Goal: Task Accomplishment & Management: Use online tool/utility

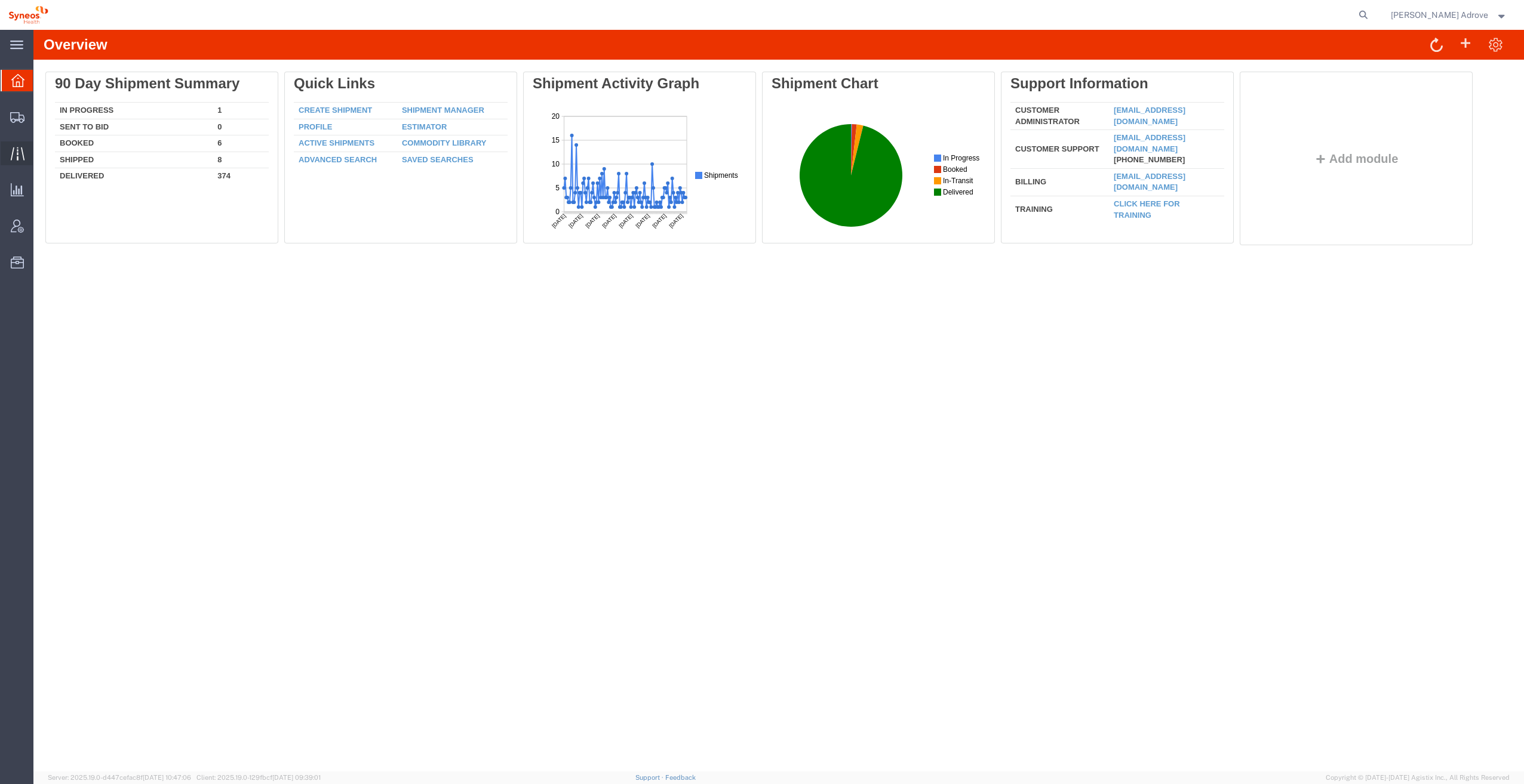
click at [10, 159] on icon at bounding box center [17, 154] width 14 height 14
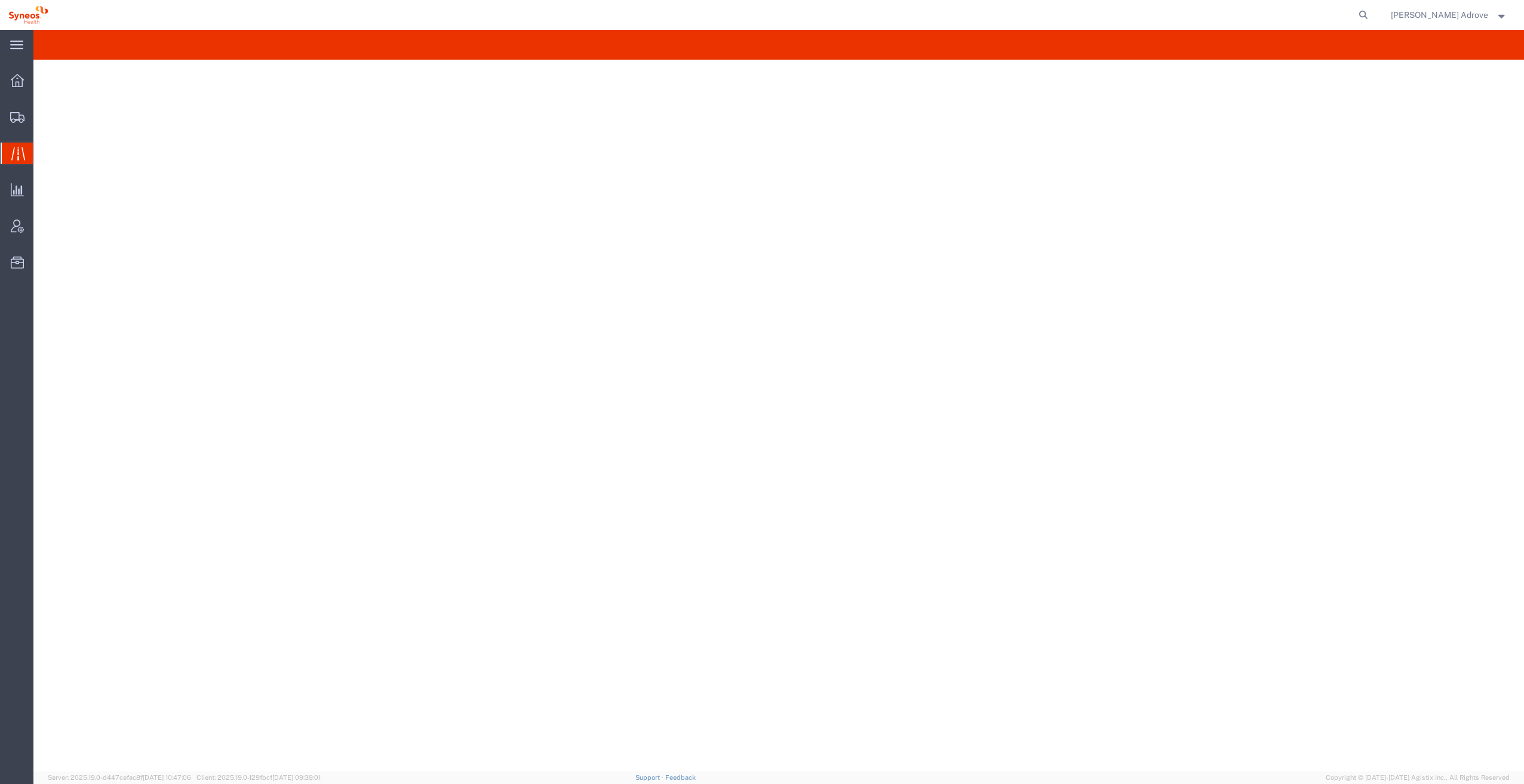
click at [42, 150] on span "Traffic" at bounding box center [37, 154] width 9 height 24
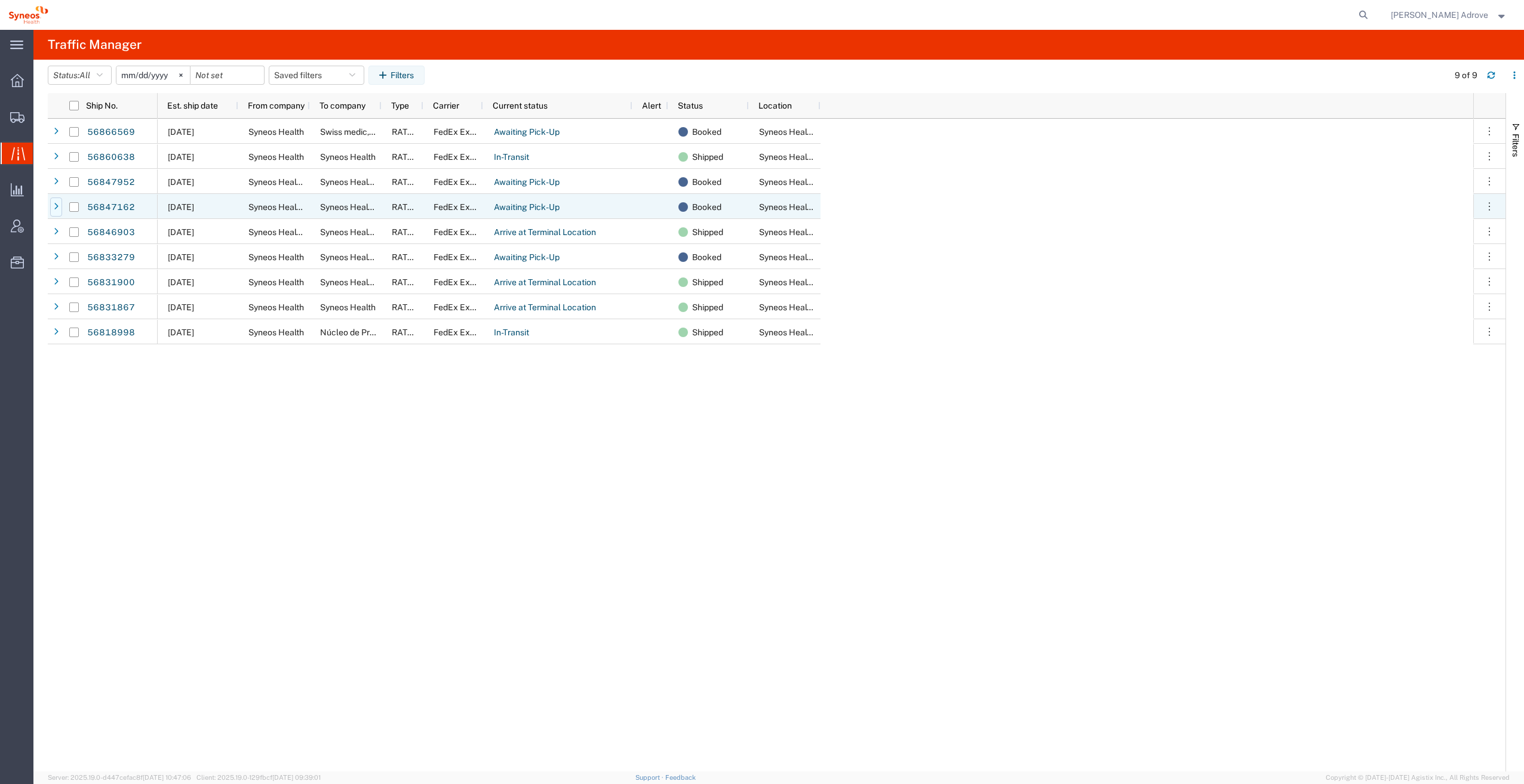
click at [55, 208] on icon at bounding box center [56, 207] width 5 height 9
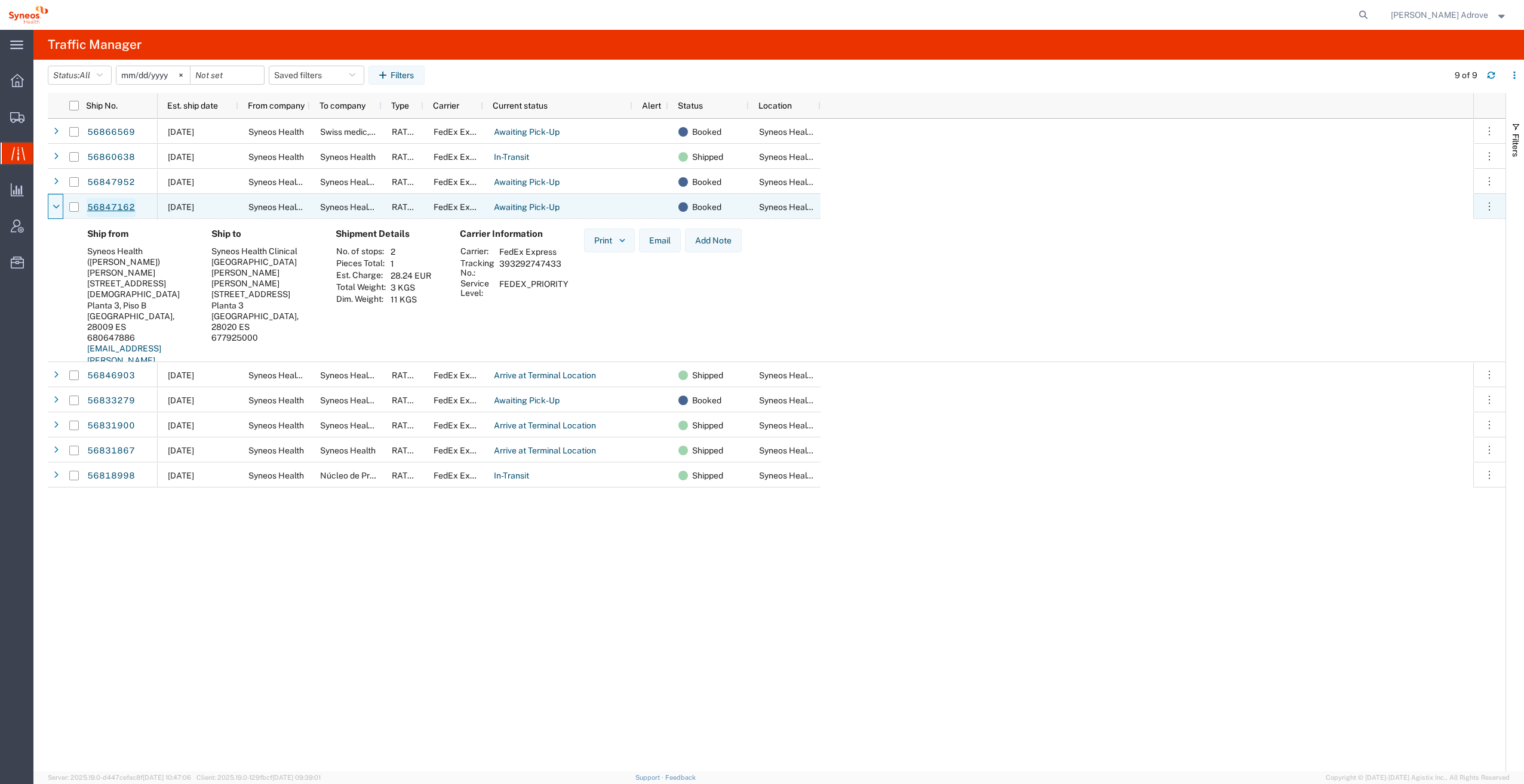
click at [109, 205] on link "56847162" at bounding box center [111, 208] width 49 height 19
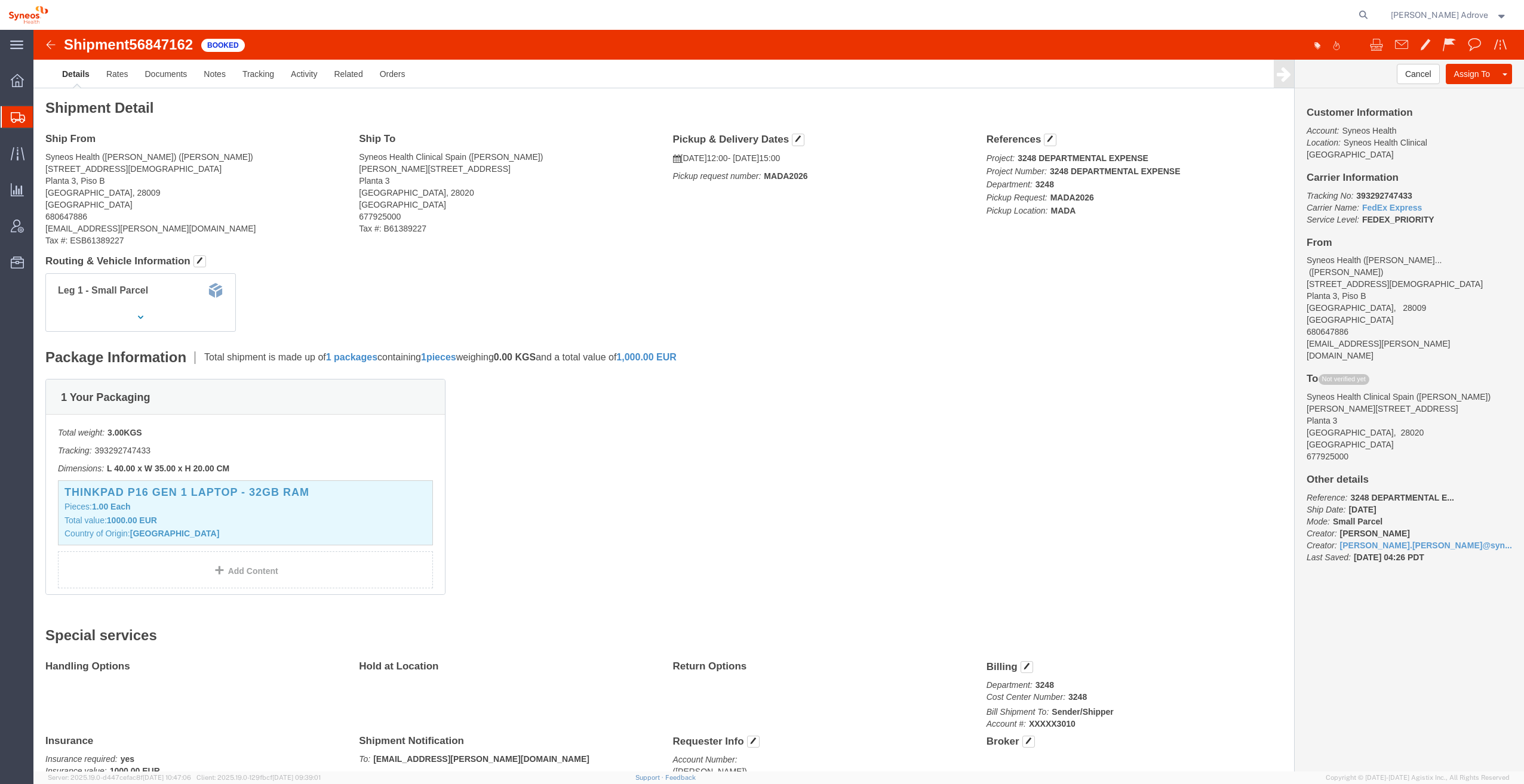
click img
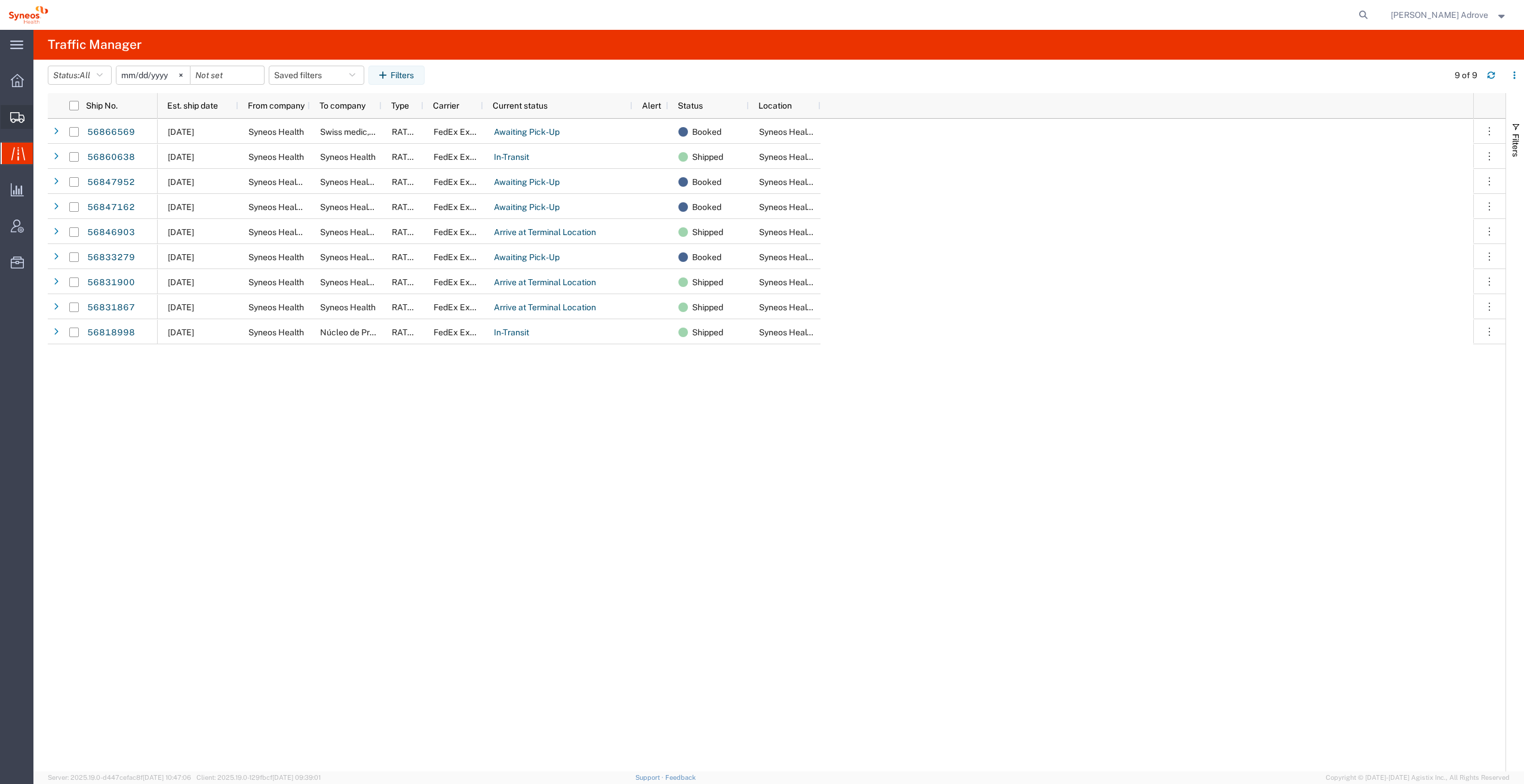
click at [0, 0] on span "Shipment Manager" at bounding box center [0, 0] width 0 height 0
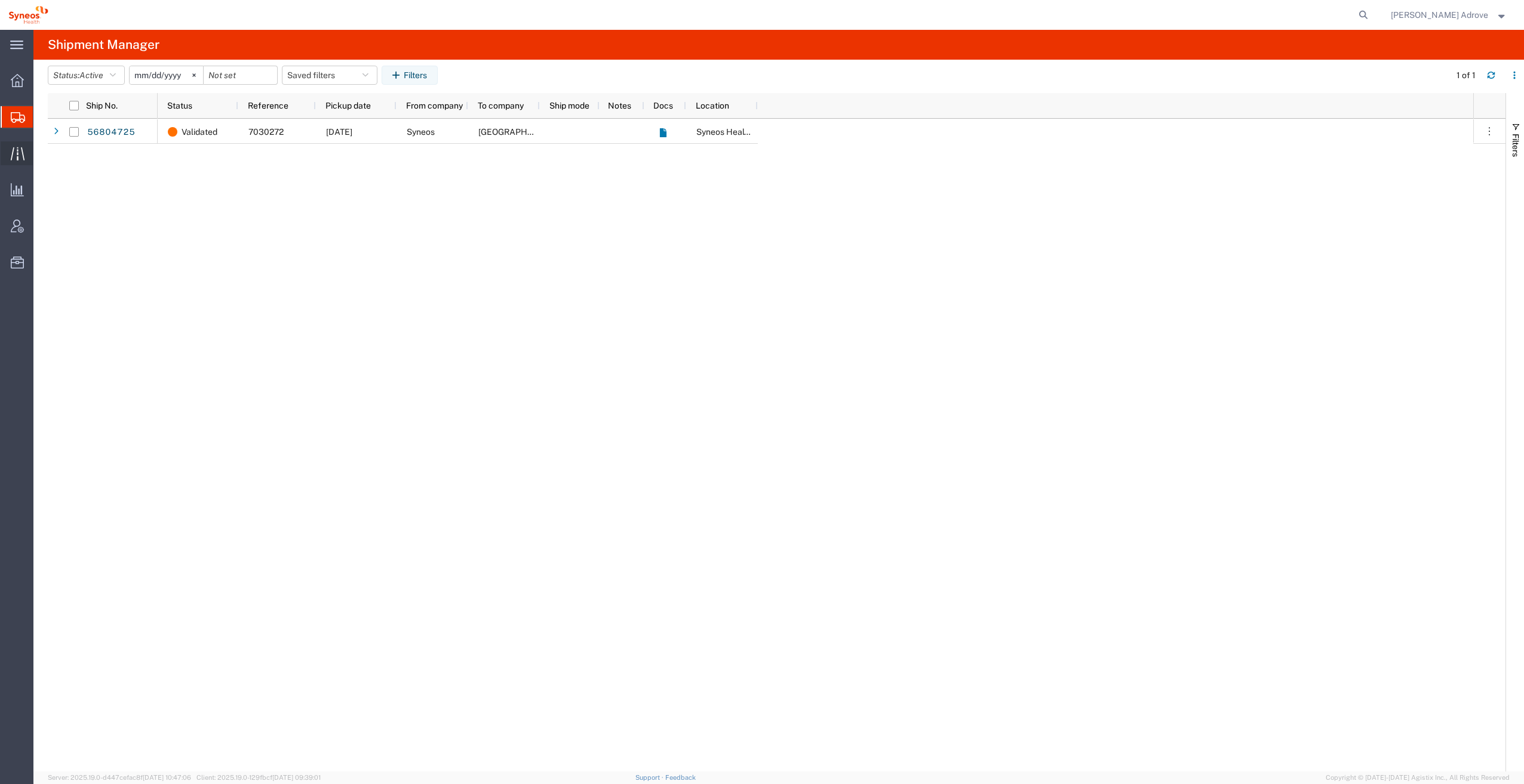
click at [41, 151] on span "Traffic" at bounding box center [37, 154] width 9 height 24
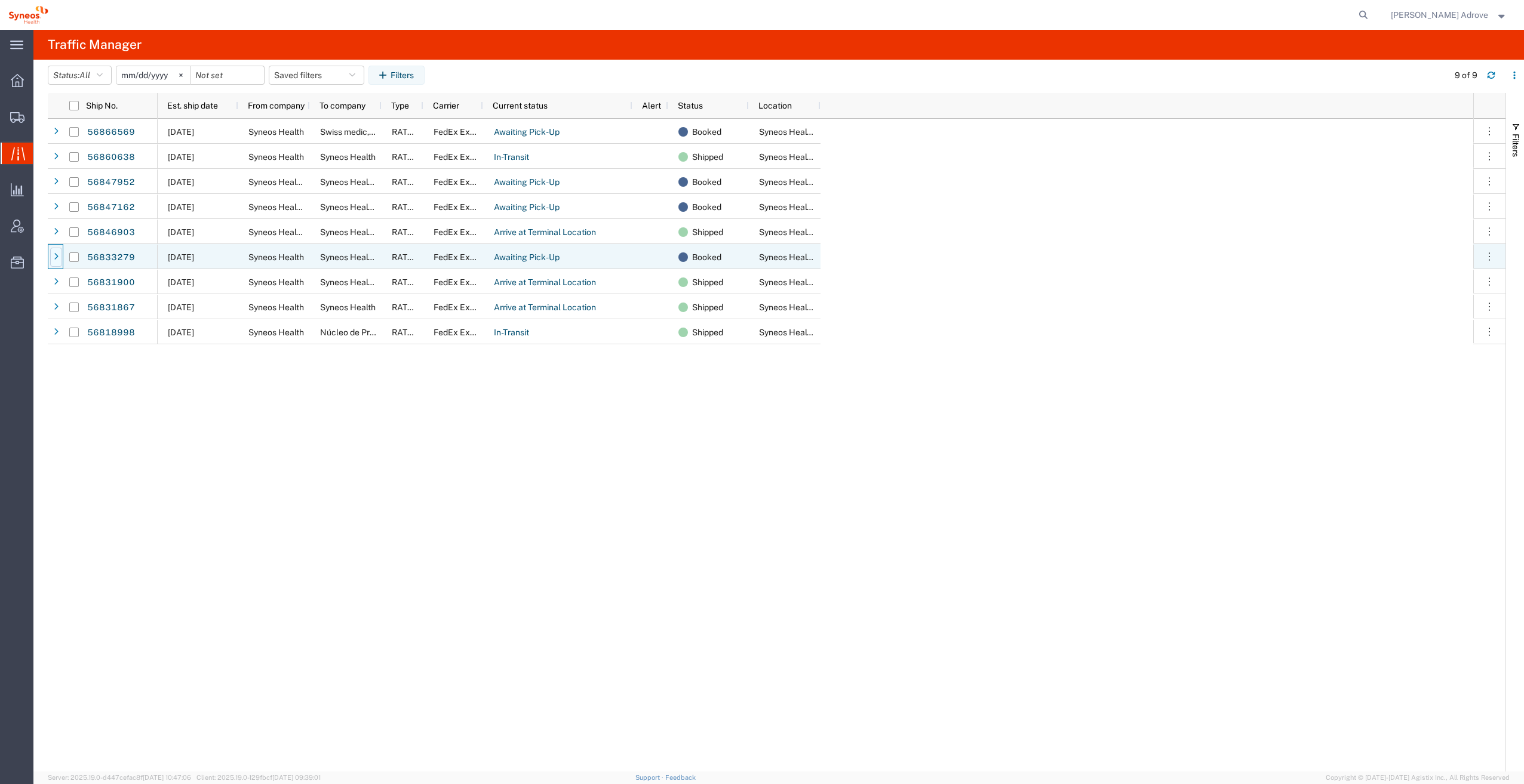
click at [53, 255] on icon at bounding box center [56, 257] width 5 height 9
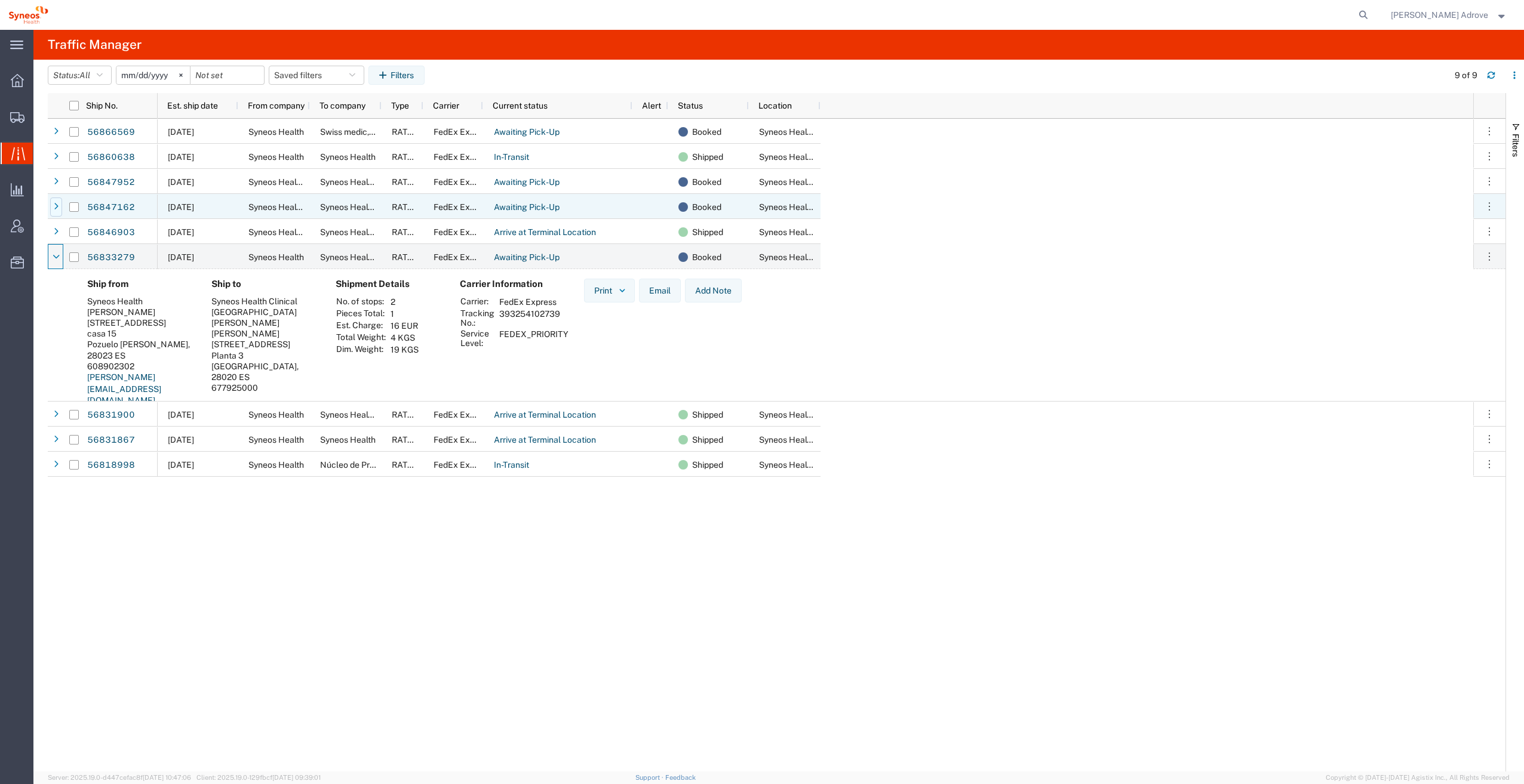
click at [57, 203] on icon at bounding box center [56, 207] width 5 height 9
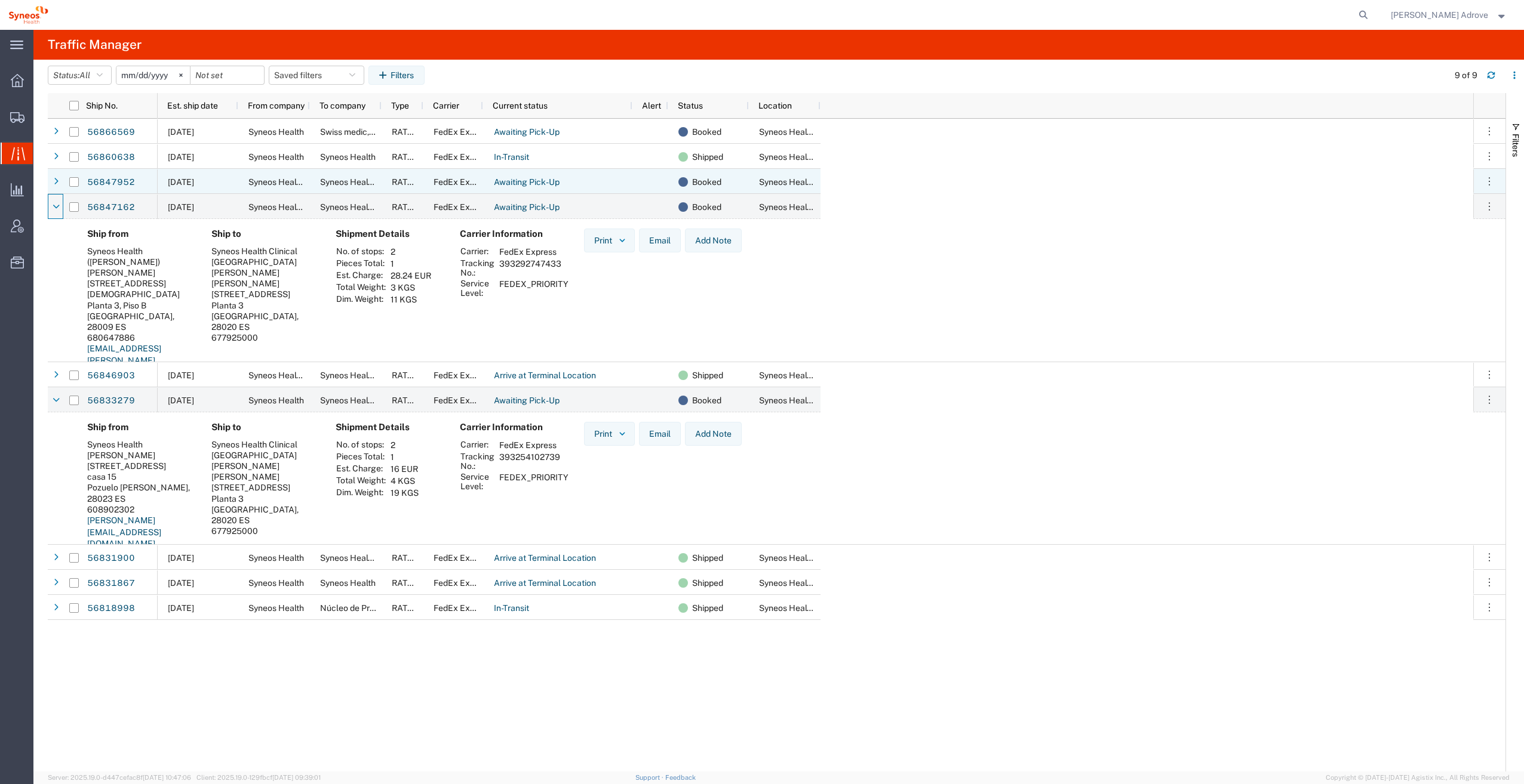
click at [54, 181] on icon at bounding box center [56, 182] width 5 height 9
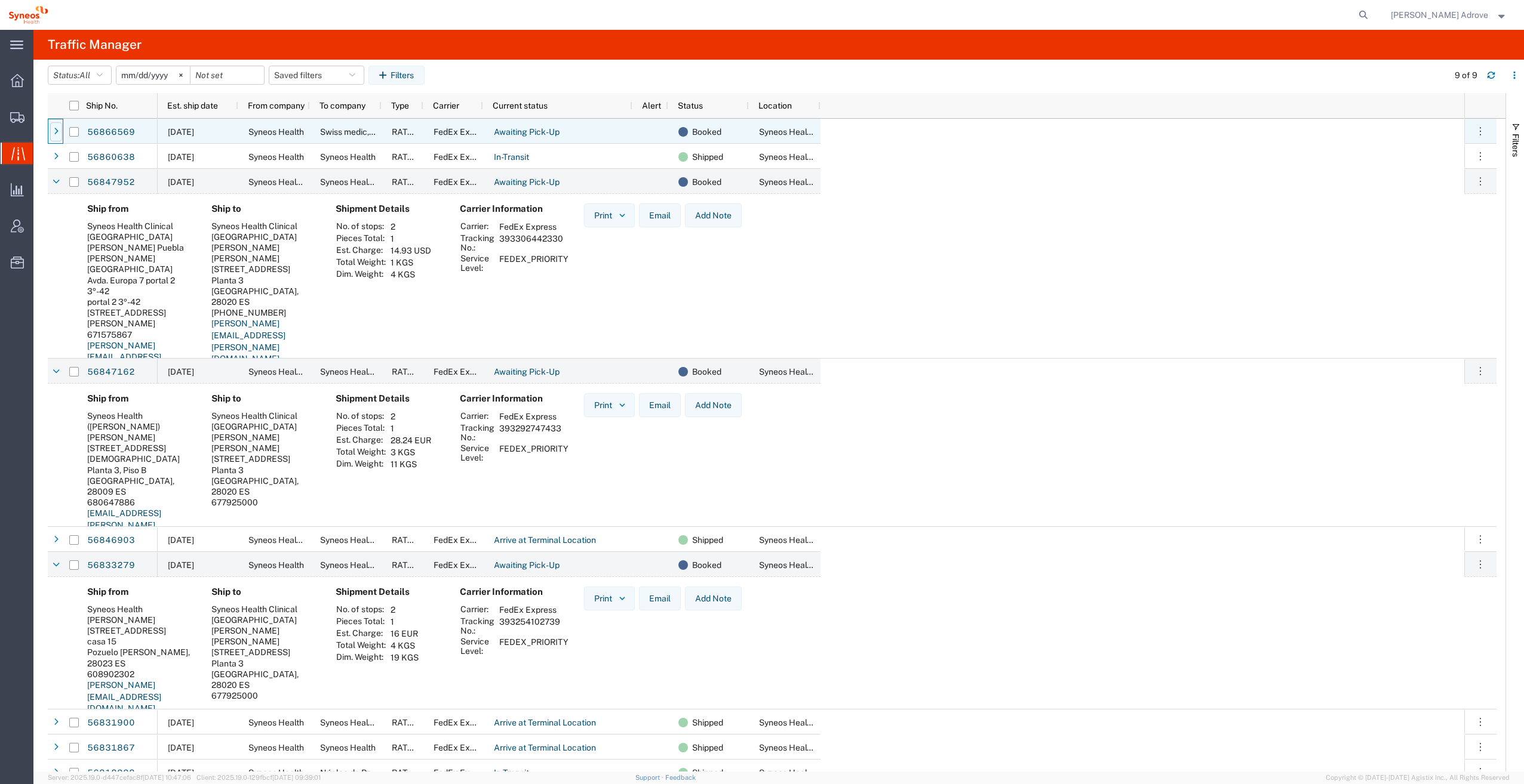
click at [54, 128] on icon at bounding box center [56, 132] width 5 height 9
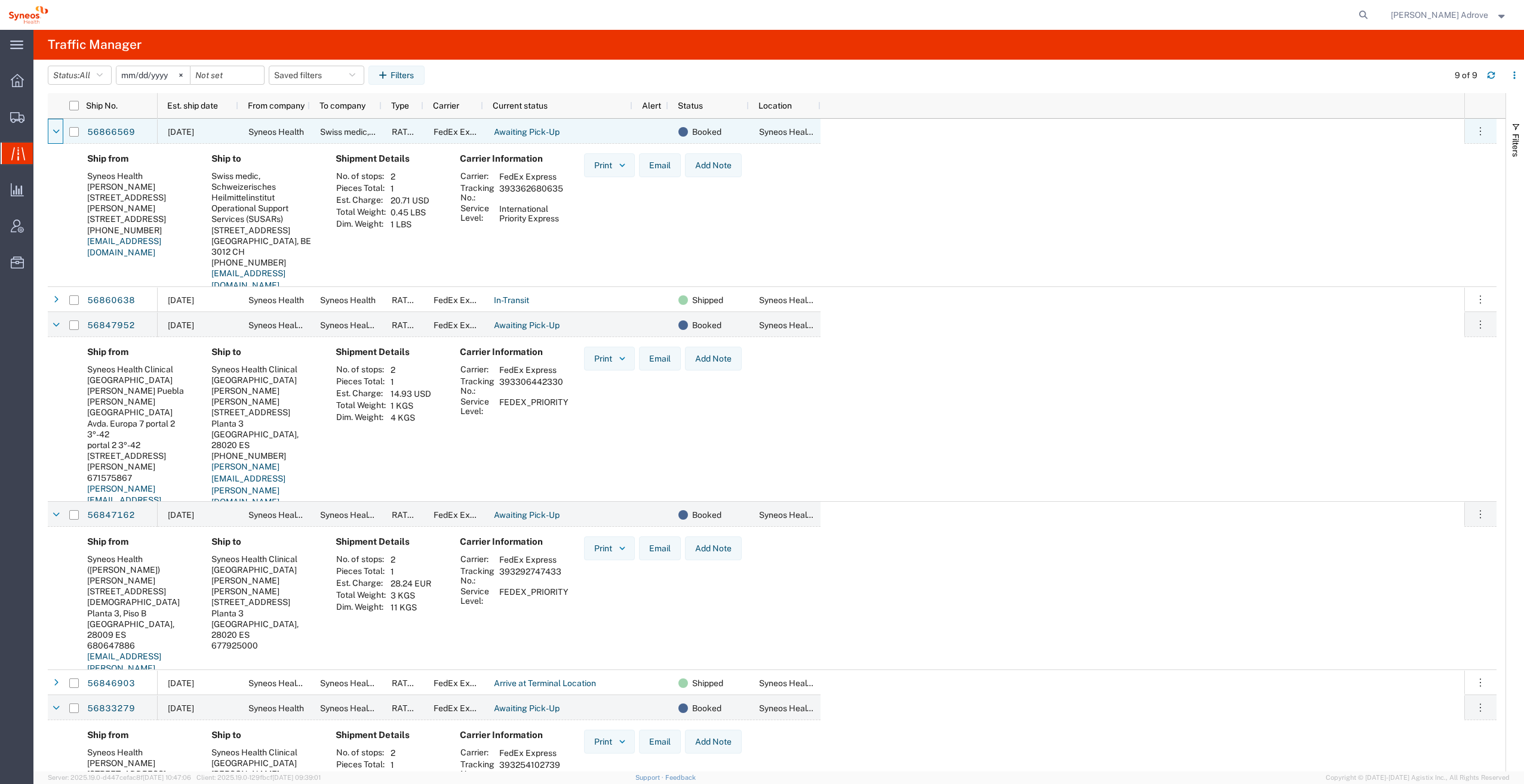
click at [54, 128] on icon at bounding box center [57, 132] width 7 height 9
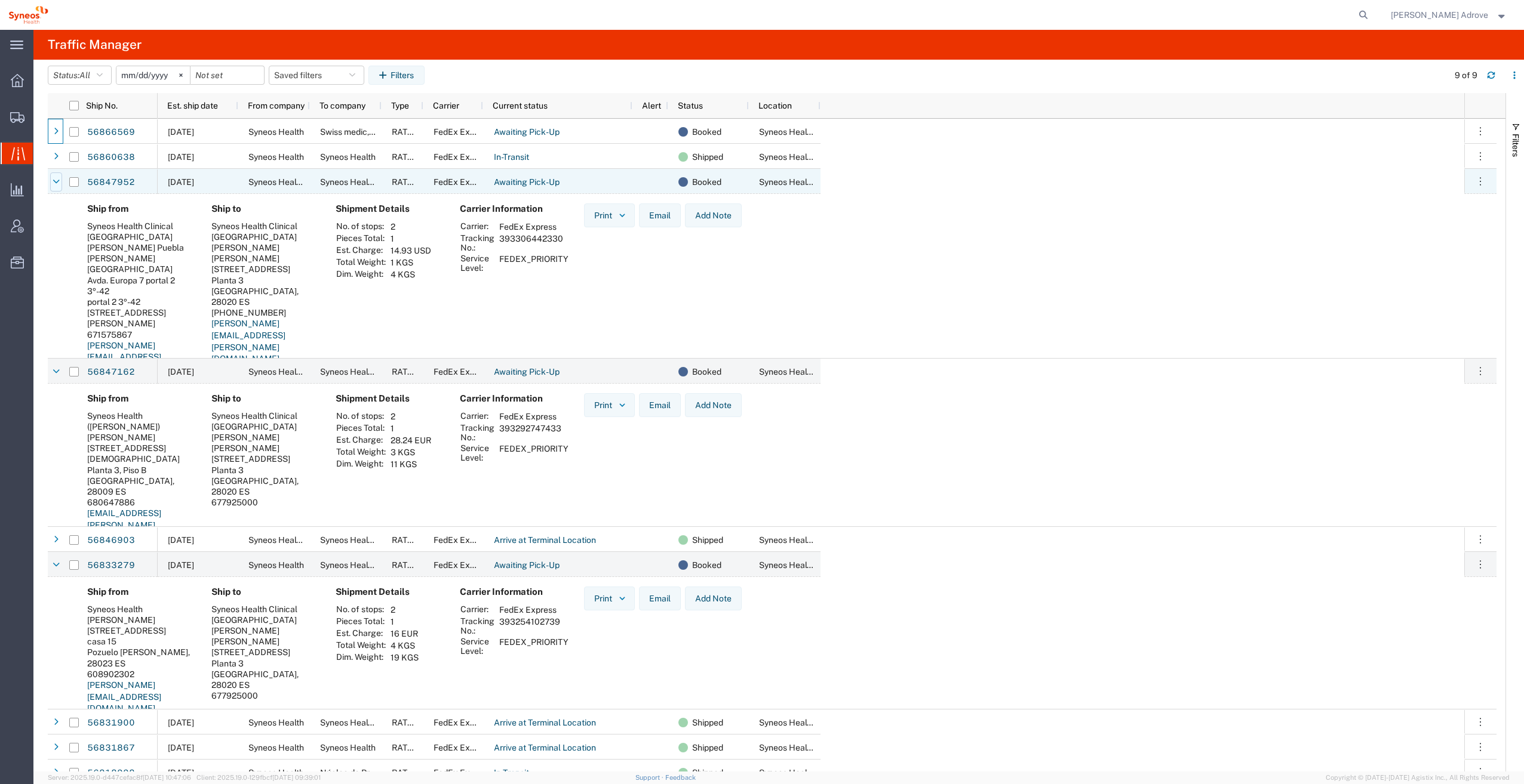
click at [58, 178] on icon at bounding box center [57, 182] width 7 height 9
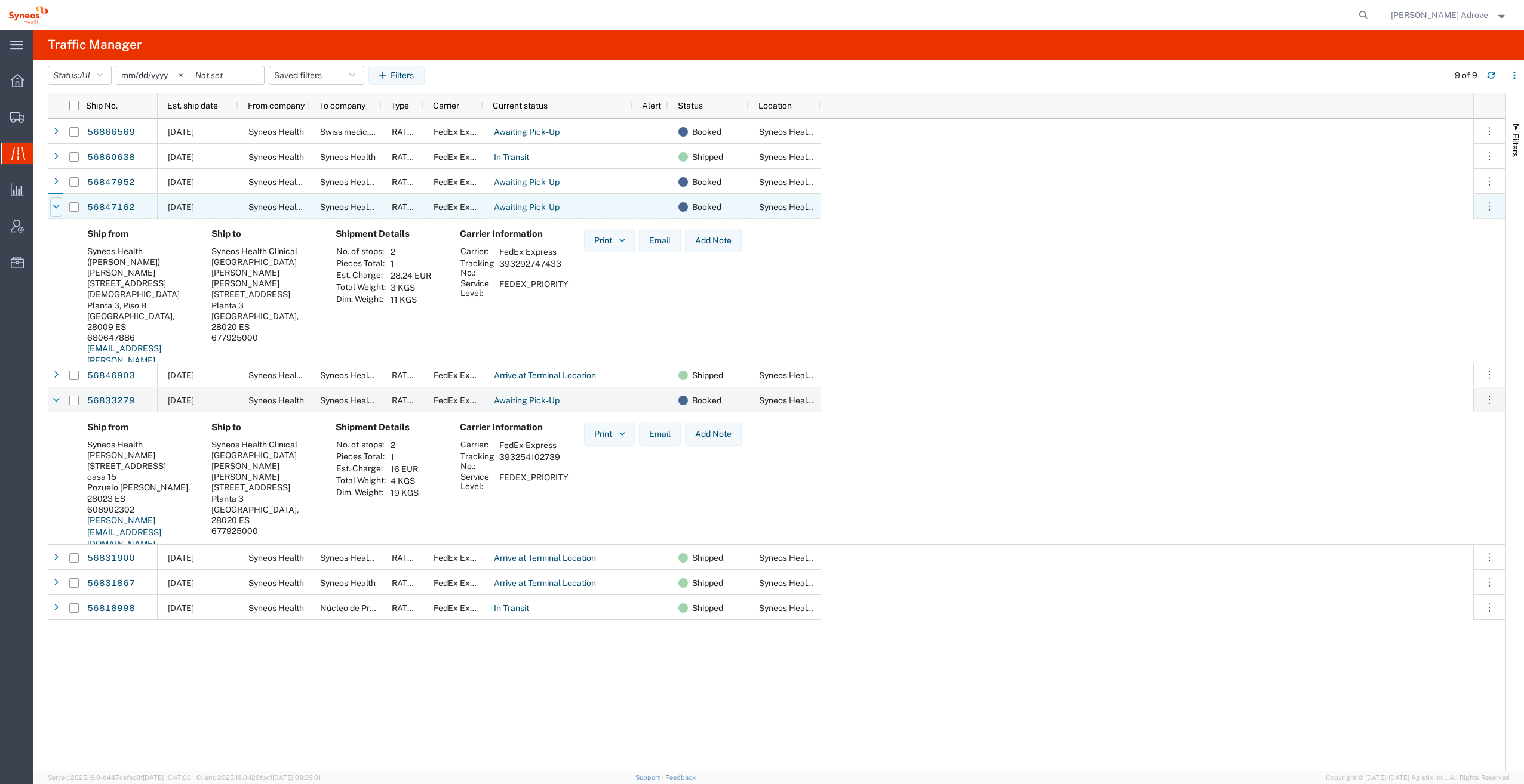
click at [53, 204] on icon at bounding box center [57, 207] width 7 height 9
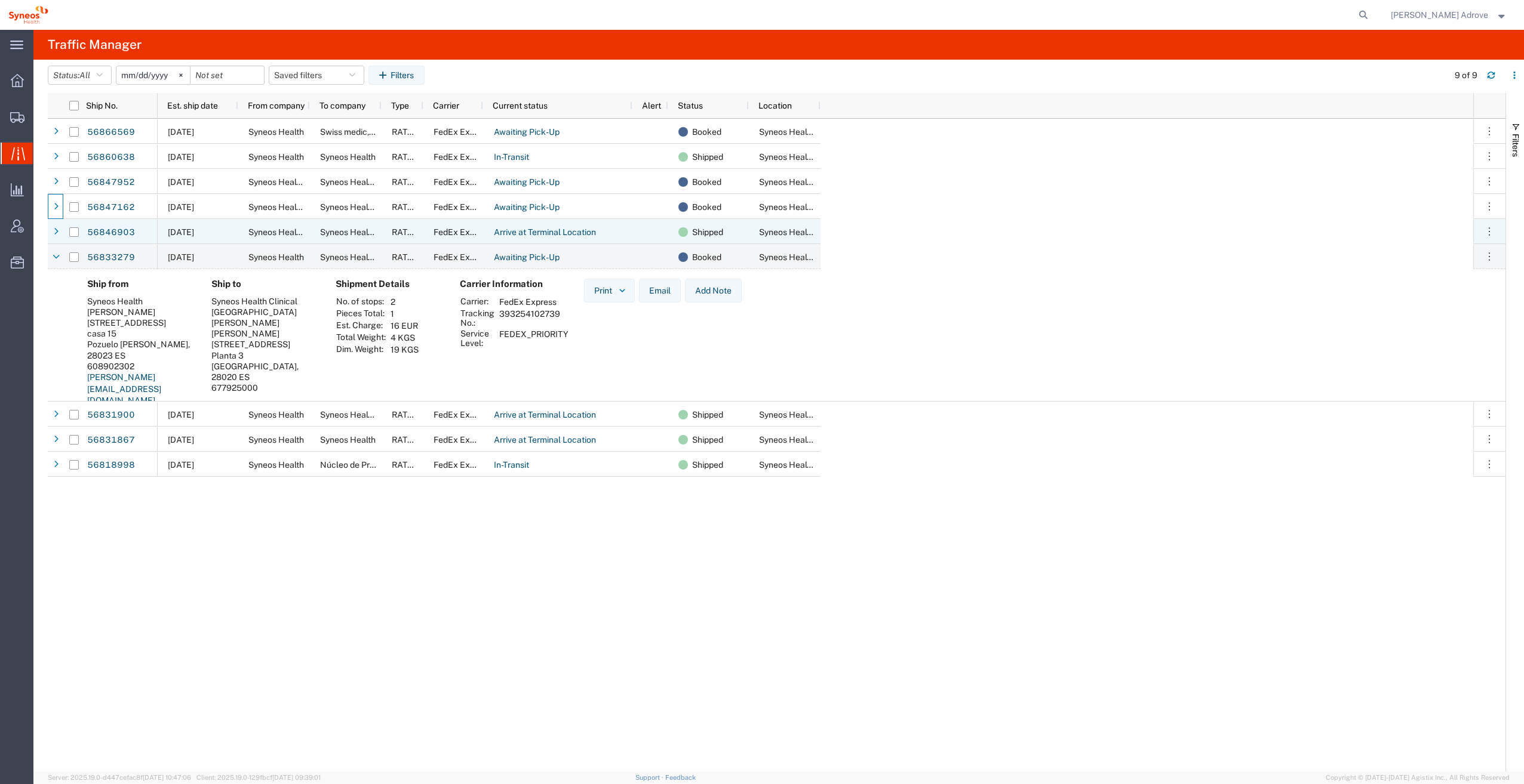
click at [56, 231] on icon at bounding box center [56, 232] width 5 height 9
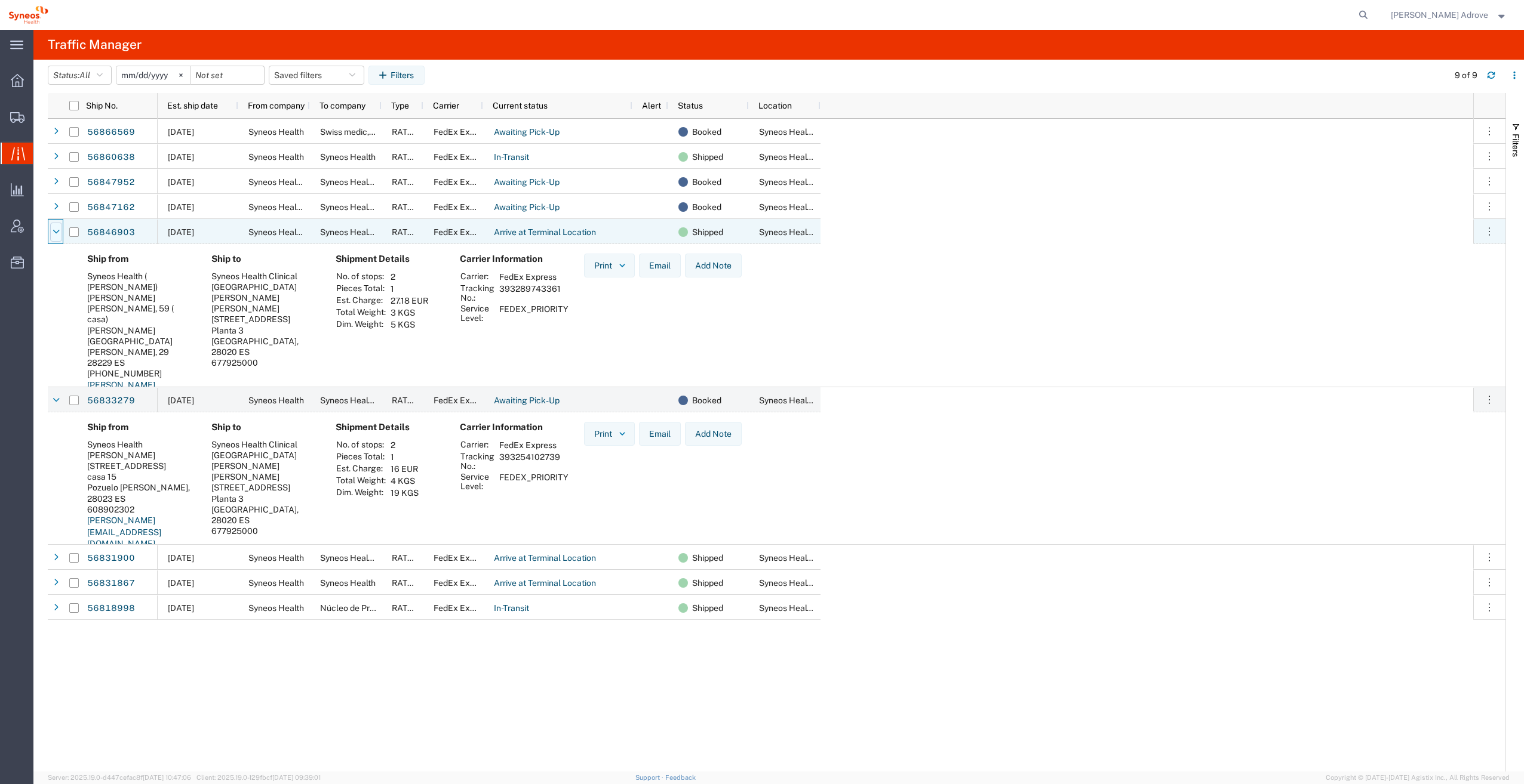
click at [56, 230] on icon at bounding box center [57, 232] width 7 height 9
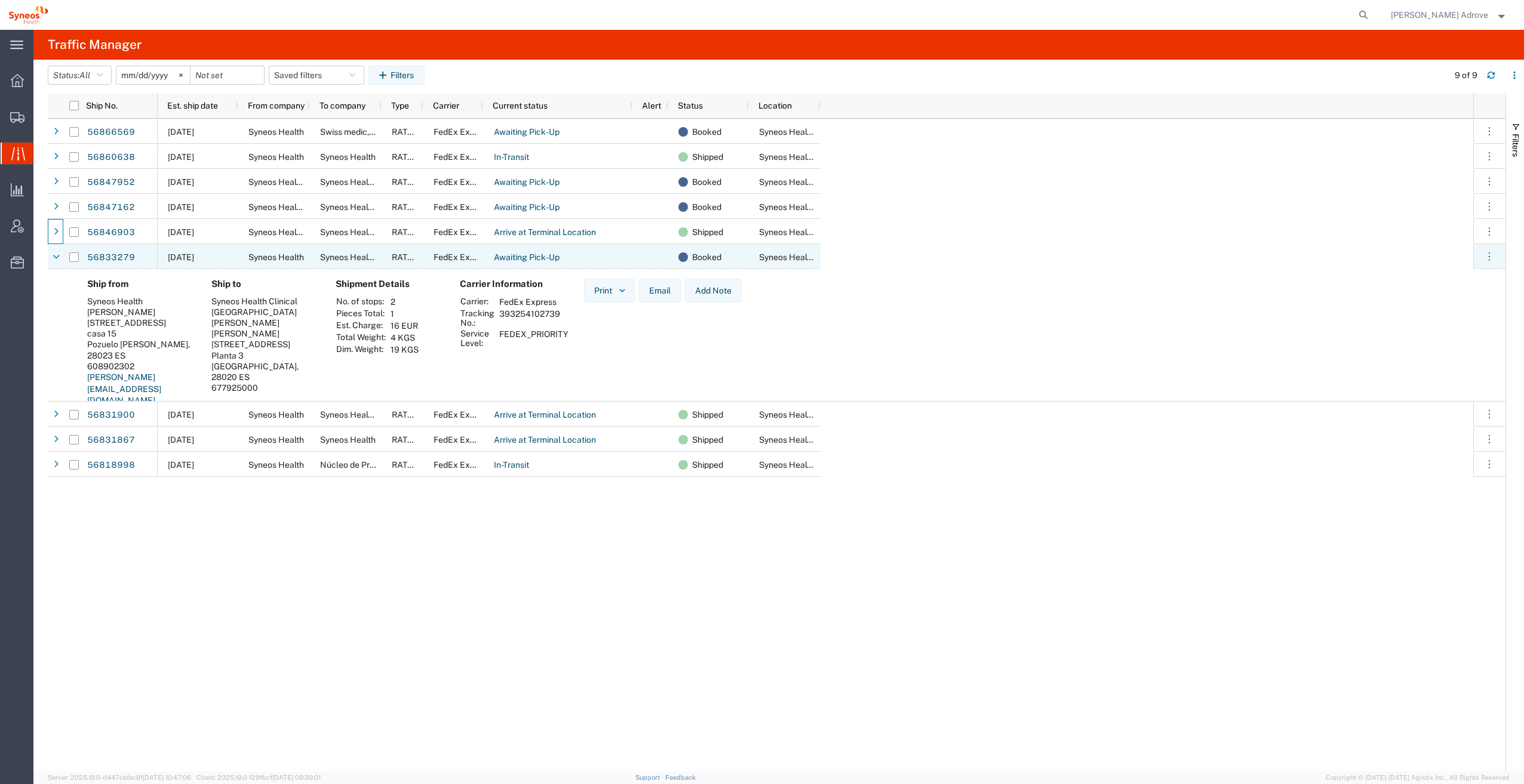
click at [51, 257] on div at bounding box center [56, 257] width 12 height 19
